Goal: Check status: Check status

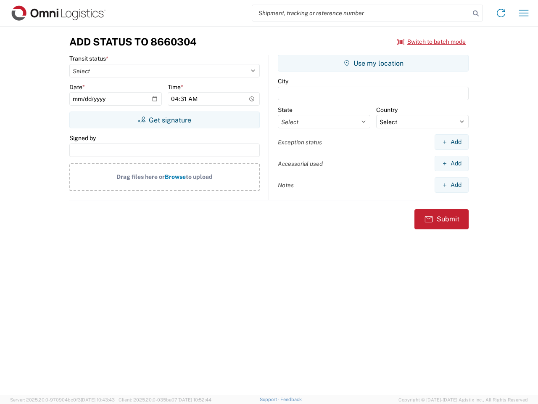
click at [361, 13] on input "search" at bounding box center [361, 13] width 218 height 16
click at [476, 13] on icon at bounding box center [476, 14] width 12 height 12
click at [501, 13] on icon at bounding box center [501, 12] width 13 height 13
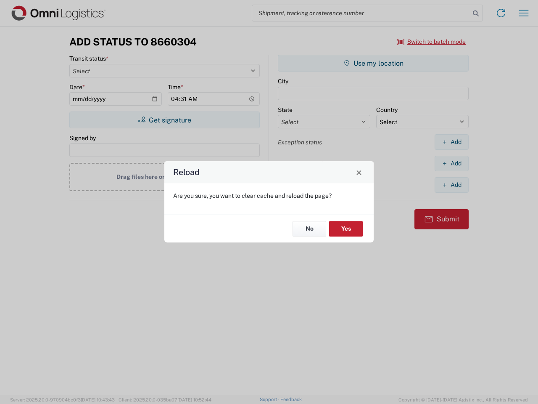
click at [432, 42] on div "Reload Are you sure, you want to clear cache and reload the page? No Yes" at bounding box center [269, 202] width 538 height 404
click at [164, 120] on div "Reload Are you sure, you want to clear cache and reload the page? No Yes" at bounding box center [269, 202] width 538 height 404
click at [374, 63] on div "Reload Are you sure, you want to clear cache and reload the page? No Yes" at bounding box center [269, 202] width 538 height 404
click at [452, 142] on div "Reload Are you sure, you want to clear cache and reload the page? No Yes" at bounding box center [269, 202] width 538 height 404
click at [452, 163] on div "Reload Are you sure, you want to clear cache and reload the page? No Yes" at bounding box center [269, 202] width 538 height 404
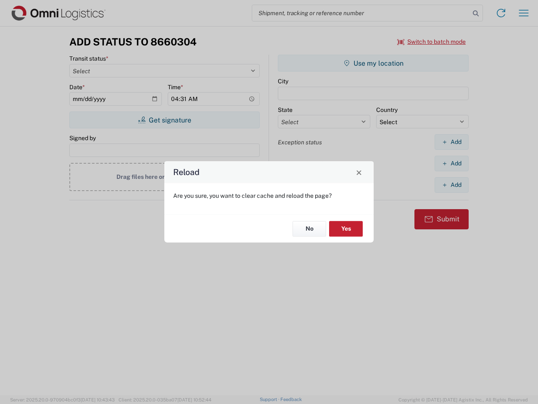
click at [452, 185] on div "Reload Are you sure, you want to clear cache and reload the page? No Yes" at bounding box center [269, 202] width 538 height 404
